Goal: Task Accomplishment & Management: Use online tool/utility

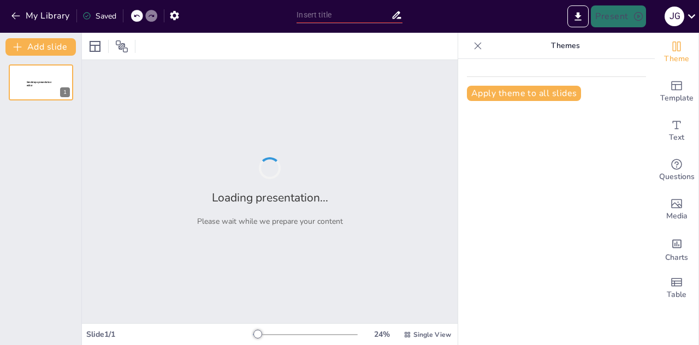
type input "Optimizing Daily Tasks: The Role of CICI AI in Student and Small Business Succe…"
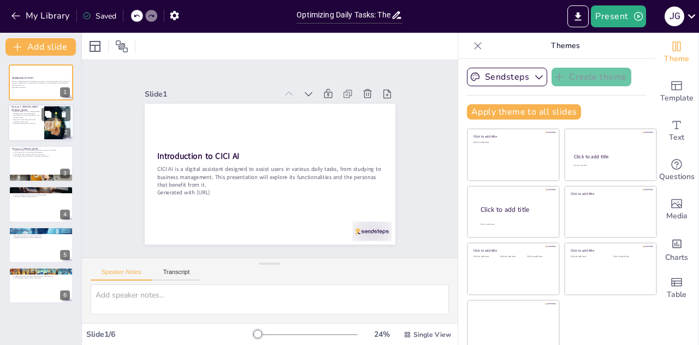
click at [35, 138] on div at bounding box center [41, 123] width 66 height 37
type textarea "Maria's situation highlights the difficulties many students face in balancing a…"
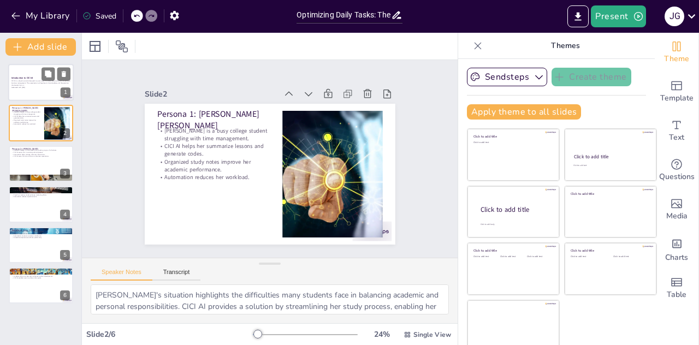
click at [35, 84] on p "CICI AI is a digital assistant designed to assist users in various daily tasks,…" at bounding box center [40, 83] width 59 height 6
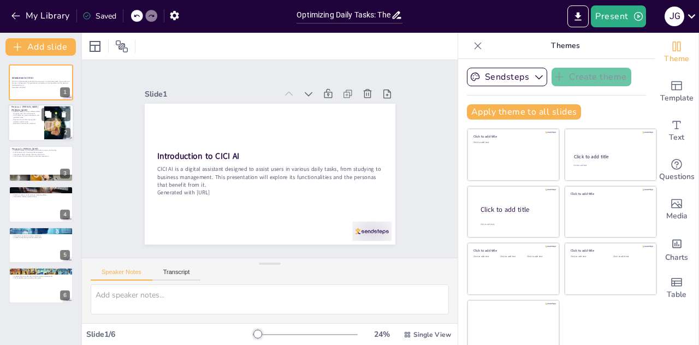
click at [37, 129] on div at bounding box center [41, 123] width 66 height 37
type textarea "Maria's situation highlights the difficulties many students face in balancing a…"
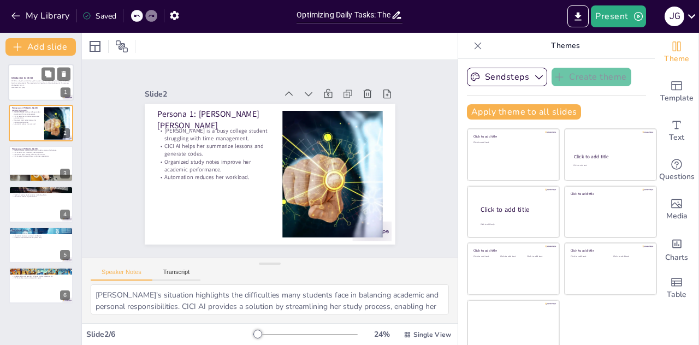
click at [27, 90] on div at bounding box center [41, 82] width 66 height 37
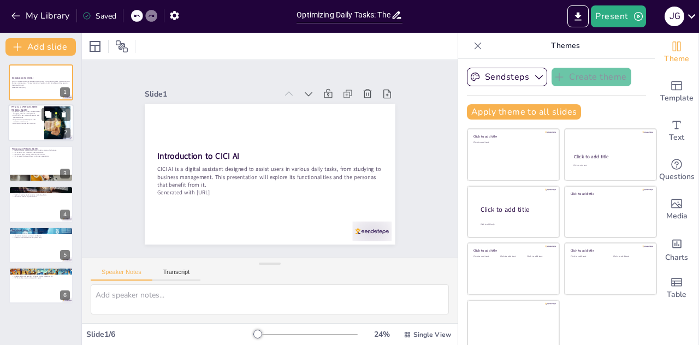
click at [27, 109] on p "Persona 1: [PERSON_NAME] [PERSON_NAME]" at bounding box center [25, 109] width 29 height 6
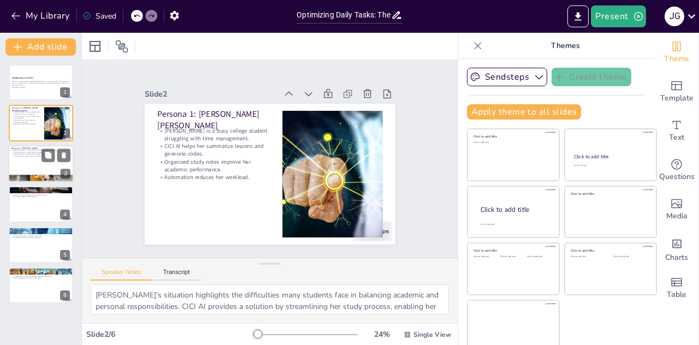
click at [26, 152] on p "CICI AI assists him in creating ads and posters." at bounding box center [40, 152] width 59 height 2
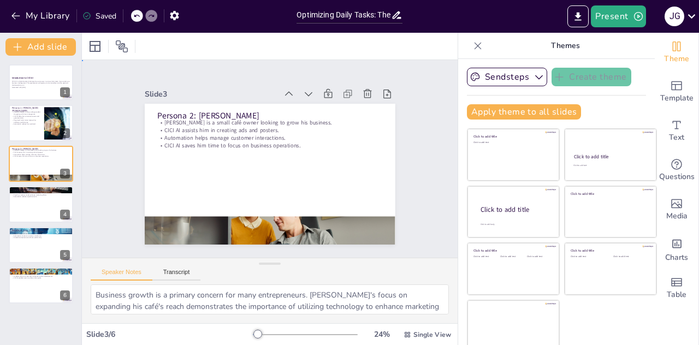
click at [110, 177] on div "Slide 1 Introduction to CICI AI CICI AI is a digital assistant designed to assi…" at bounding box center [269, 159] width 340 height 233
click at [32, 207] on div at bounding box center [41, 204] width 66 height 37
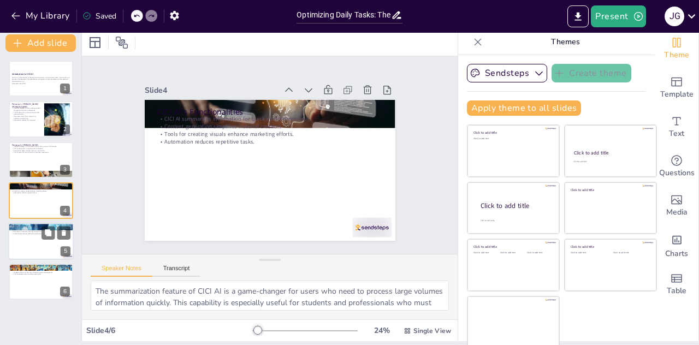
scroll to position [5, 0]
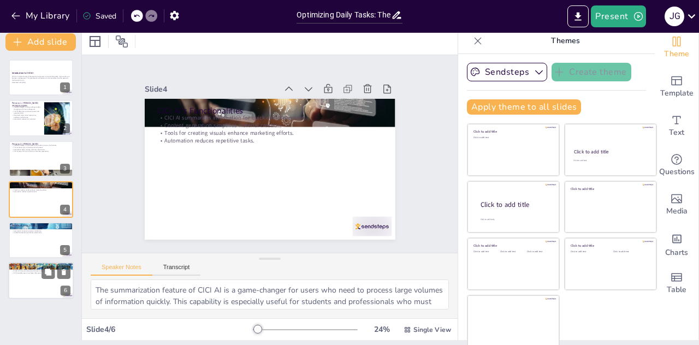
click at [29, 284] on div at bounding box center [41, 280] width 66 height 37
type textarea "The versatility of CICI AI is one of its most significant strengths. By address…"
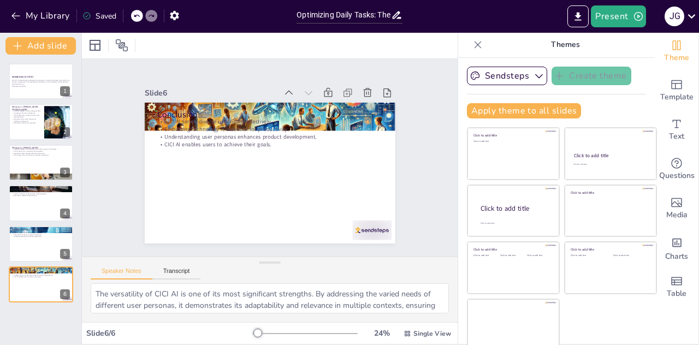
scroll to position [0, 0]
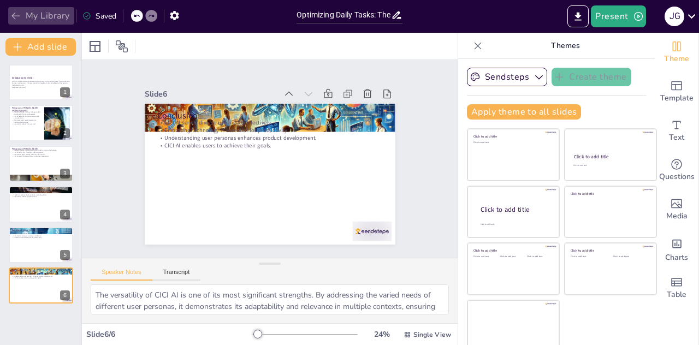
click at [12, 12] on icon "button" at bounding box center [15, 15] width 11 height 11
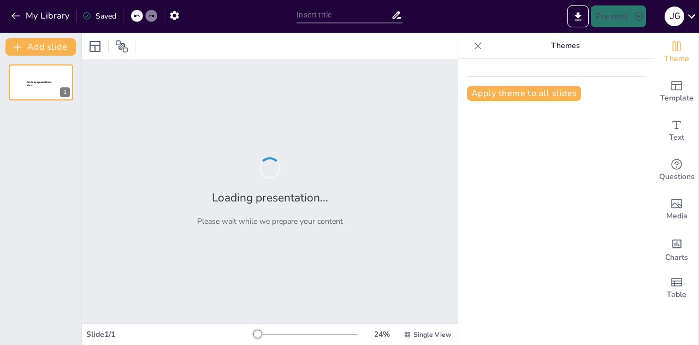
type input "The Role of AI in Daily Task Automation: Insights from CICI AI User Personas"
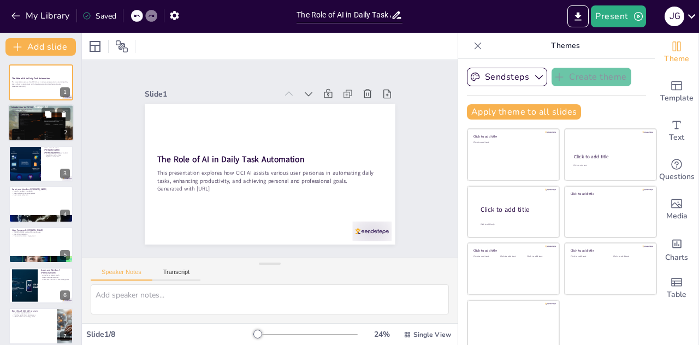
click at [35, 114] on p "Versatile tools offered" at bounding box center [40, 113] width 59 height 2
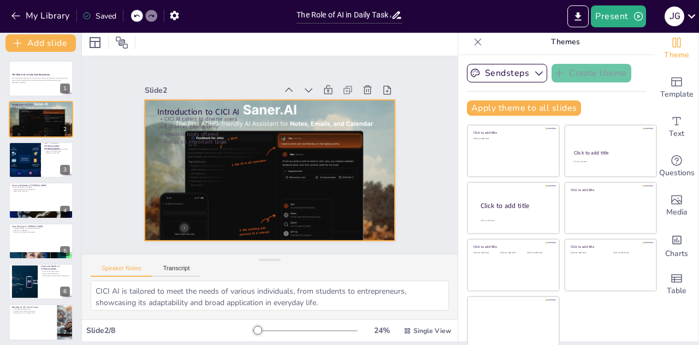
scroll to position [5, 0]
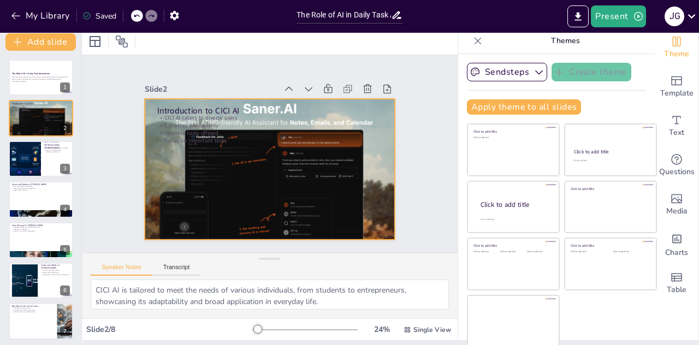
click at [274, 97] on div at bounding box center [258, 164] width 272 height 281
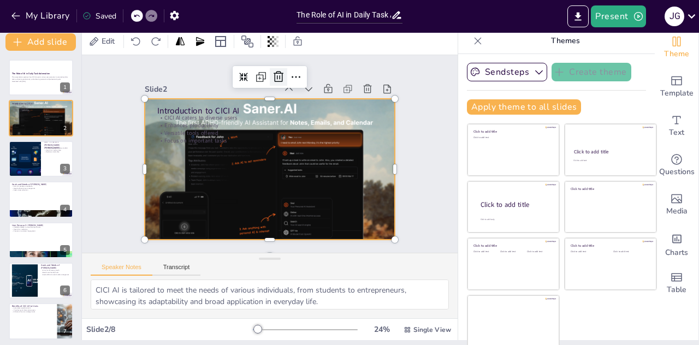
click at [307, 83] on icon at bounding box center [316, 92] width 18 height 18
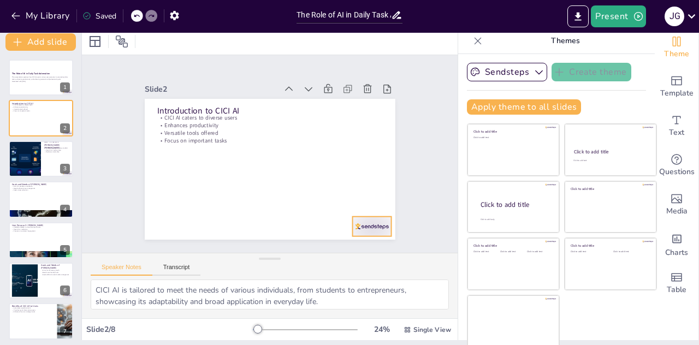
click at [174, 222] on div at bounding box center [156, 207] width 37 height 44
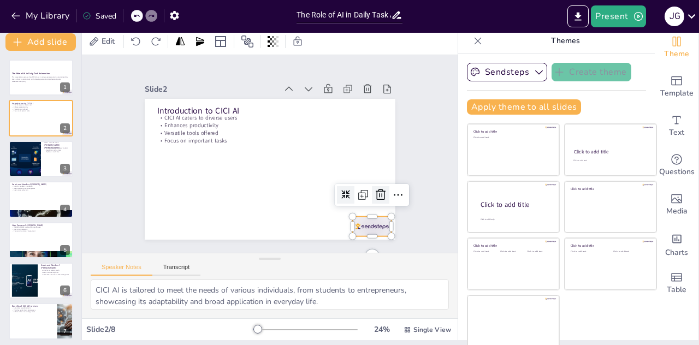
click at [345, 243] on icon at bounding box center [336, 252] width 19 height 19
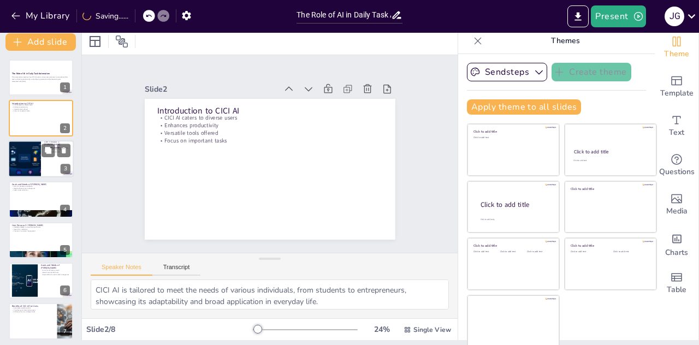
click at [34, 160] on div at bounding box center [25, 158] width 66 height 37
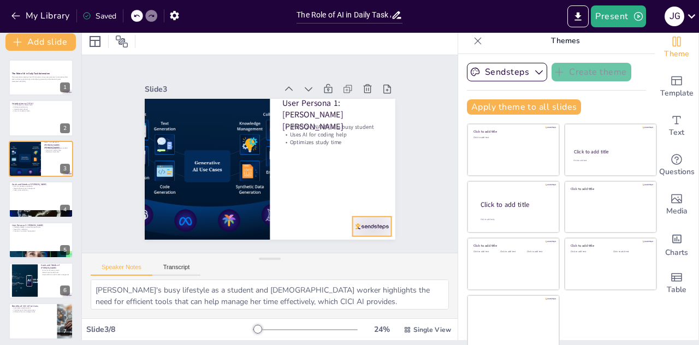
click at [365, 123] on div at bounding box center [383, 102] width 37 height 44
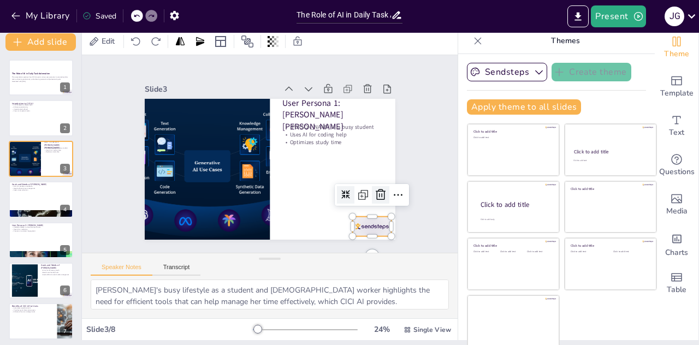
click at [340, 62] on icon at bounding box center [332, 53] width 15 height 15
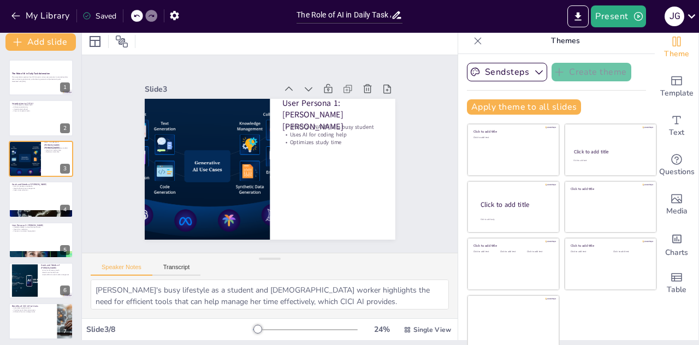
drag, startPoint x: 549, startPoint y: 37, endPoint x: 548, endPoint y: 45, distance: 8.2
click at [548, 45] on p "Themes" at bounding box center [564, 41] width 157 height 26
click at [548, 44] on p "Themes" at bounding box center [564, 41] width 157 height 26
click at [513, 67] on button "Sendsteps" at bounding box center [507, 72] width 80 height 19
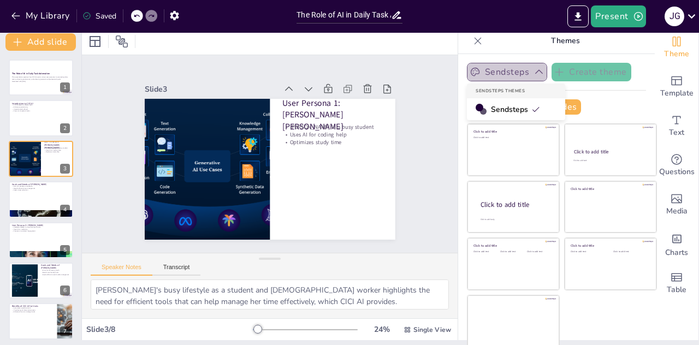
click at [513, 67] on button "Sendsteps" at bounding box center [507, 72] width 80 height 19
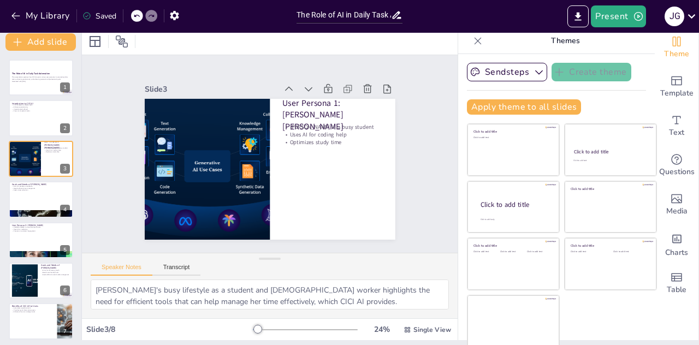
click at [543, 44] on p "Themes" at bounding box center [564, 41] width 157 height 26
click at [664, 55] on span "Theme" at bounding box center [676, 54] width 25 height 12
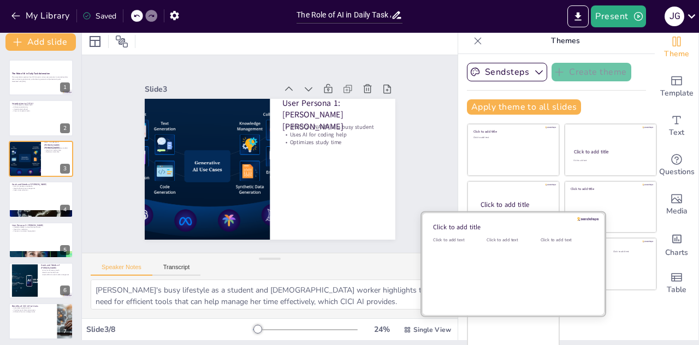
click at [496, 287] on div "Click to add text" at bounding box center [510, 271] width 49 height 68
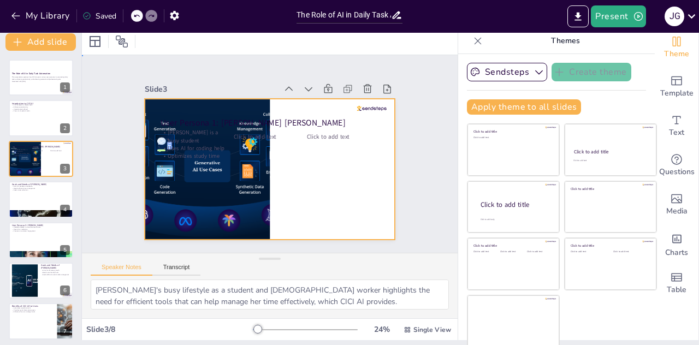
drag, startPoint x: 351, startPoint y: 199, endPoint x: 322, endPoint y: 188, distance: 31.4
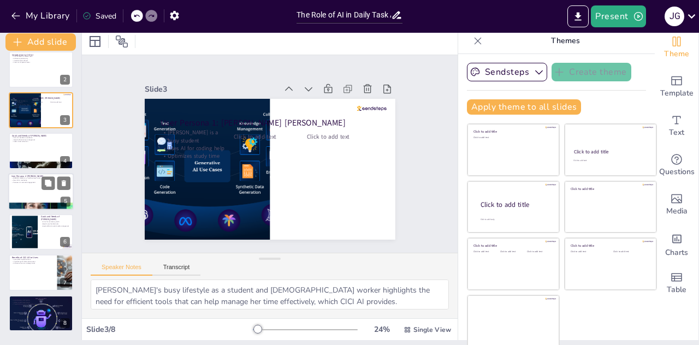
click at [35, 203] on div at bounding box center [41, 206] width 66 height 37
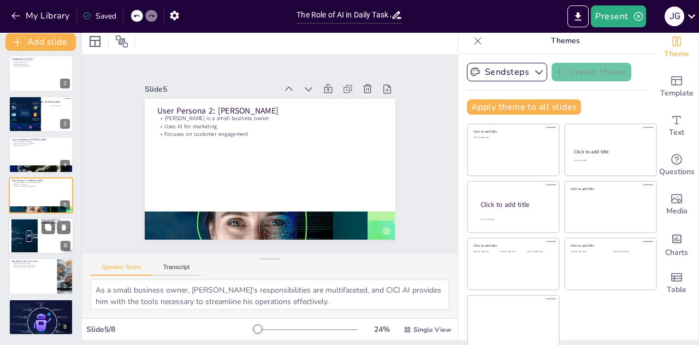
click at [33, 220] on div at bounding box center [24, 235] width 59 height 33
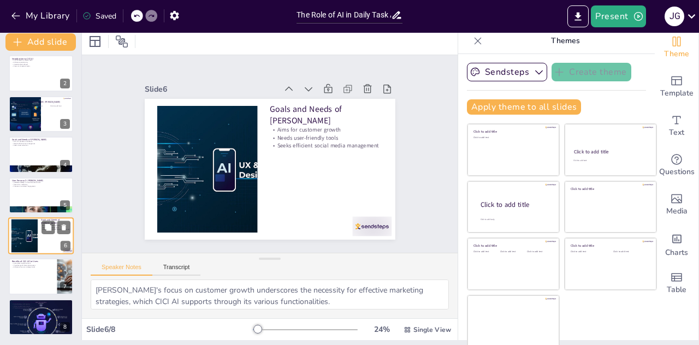
scroll to position [49, 0]
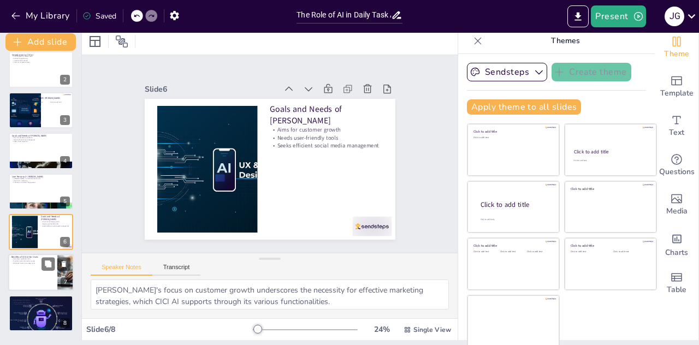
click at [21, 263] on p "Enhances focus on strategic tasks" at bounding box center [32, 264] width 43 height 2
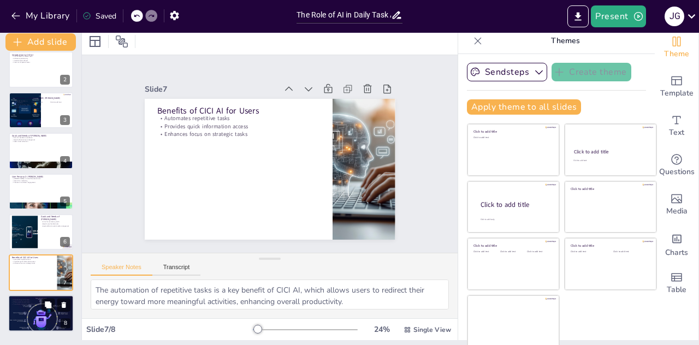
click at [13, 308] on div at bounding box center [41, 313] width 66 height 37
type textarea "The evolution of AI technology indicates a promising future where tools become …"
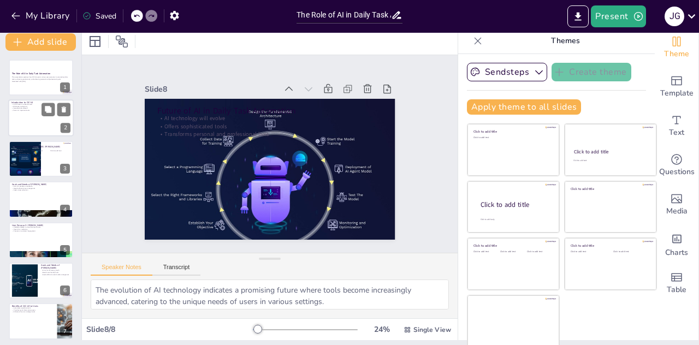
scroll to position [0, 0]
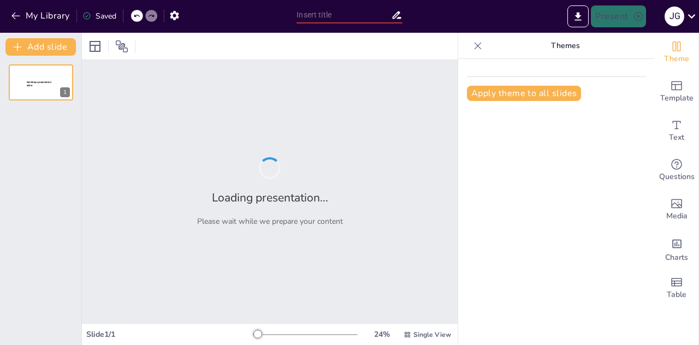
type input "Optimizing Daily Tasks: The Role of CICI AI in Student and Small Business Succe…"
